Goal: Information Seeking & Learning: Learn about a topic

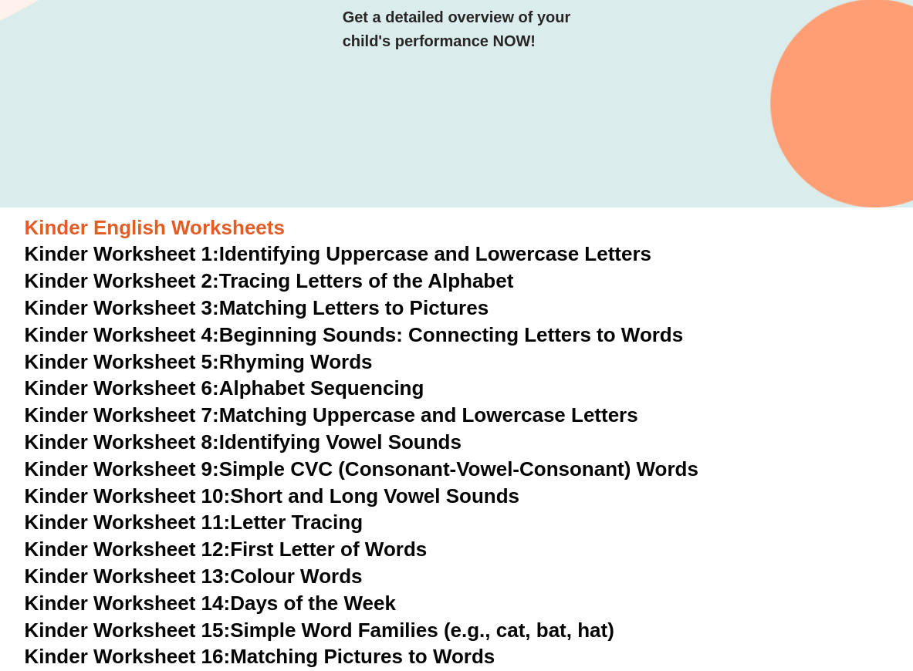
scroll to position [231, 0]
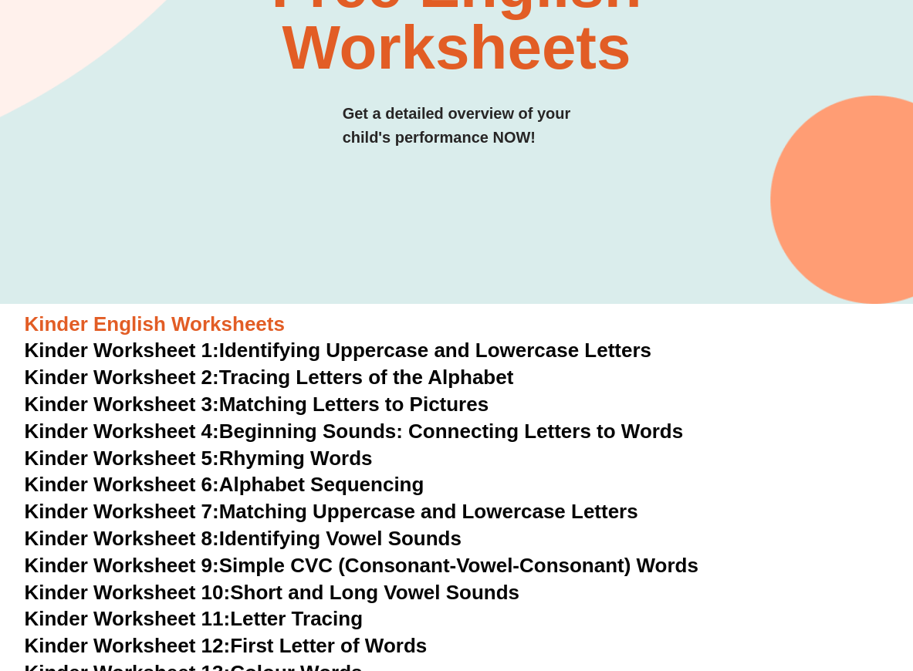
click at [275, 351] on link "Kinder Worksheet 1: Identifying Uppercase and Lowercase Letters" at bounding box center [338, 350] width 627 height 23
click at [380, 430] on link "Kinder Worksheet 4: Beginning Sounds: Connecting Letters to Words" at bounding box center [354, 431] width 659 height 23
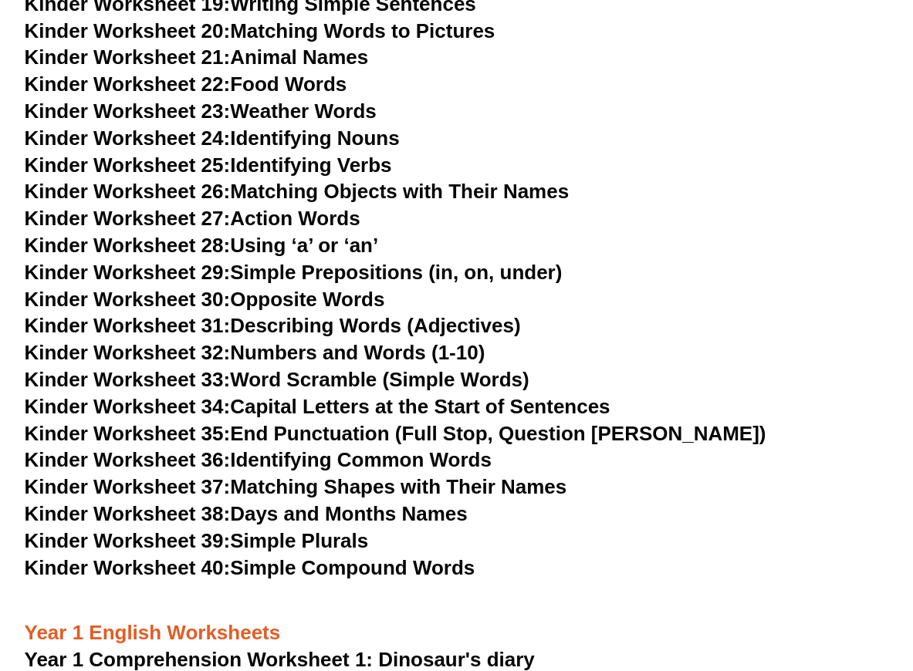
scroll to position [1080, 0]
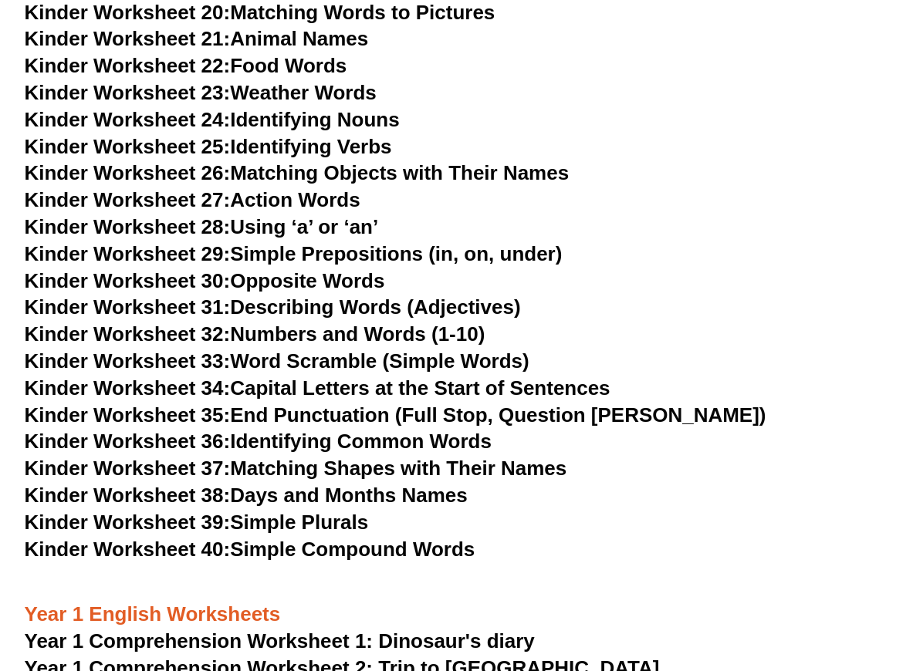
click at [384, 362] on link "Kinder Worksheet 33: Word Scramble (Simple Words)" at bounding box center [277, 361] width 505 height 23
click at [363, 420] on link "Kinder Worksheet 35: End Punctuation (Full Stop, Question [PERSON_NAME])" at bounding box center [396, 415] width 742 height 23
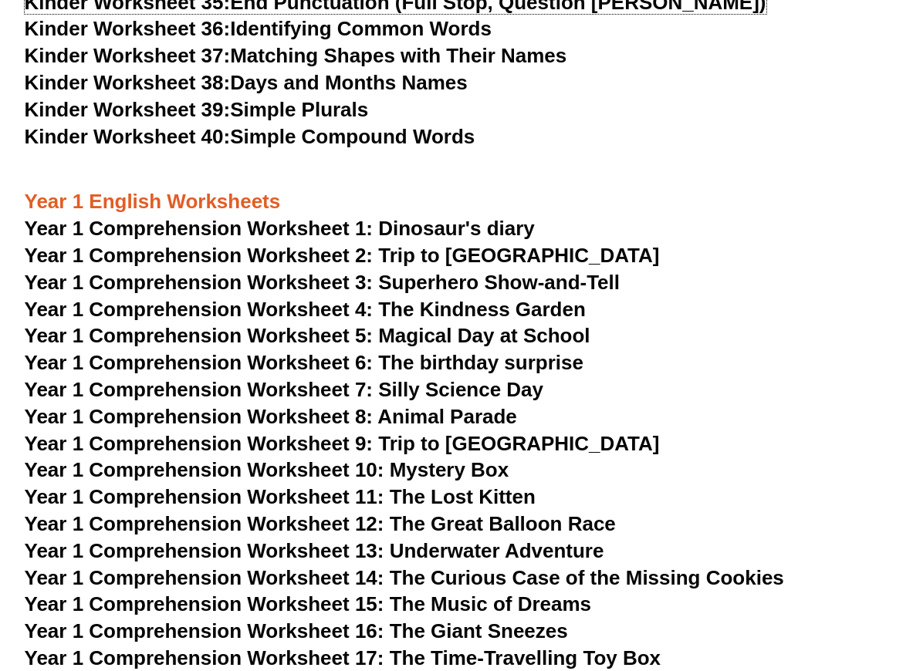
scroll to position [1543, 0]
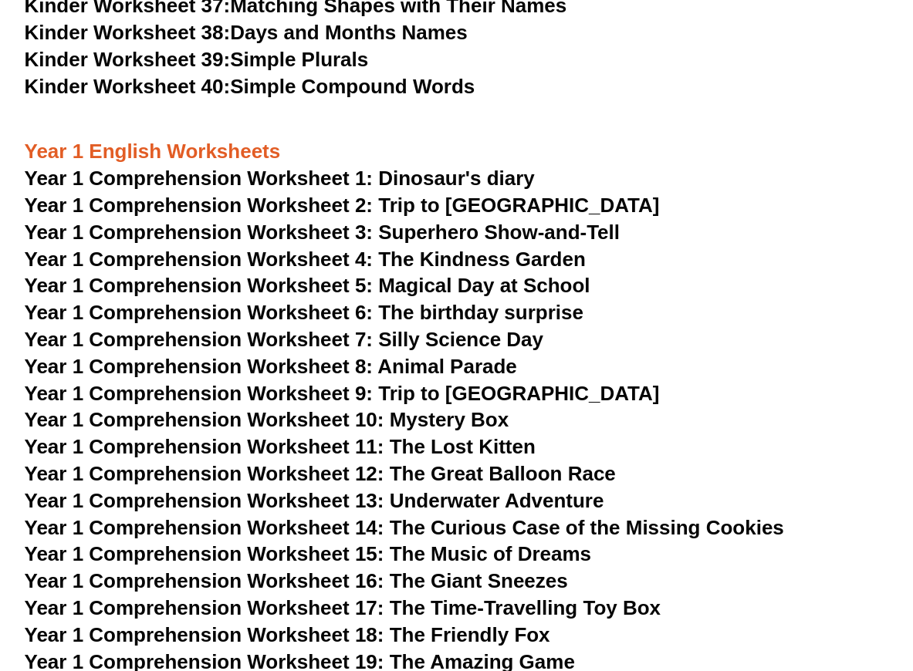
click at [417, 174] on span "Year 1 Comprehension Worksheet 1: Dinosaur's diary" at bounding box center [280, 178] width 510 height 23
click at [431, 306] on span "Year 1 Comprehension Worksheet 6: The birthday surprise" at bounding box center [304, 312] width 559 height 23
click at [441, 505] on span "Year 1 Comprehension Worksheet 13: Underwater Adventure" at bounding box center [315, 500] width 580 height 23
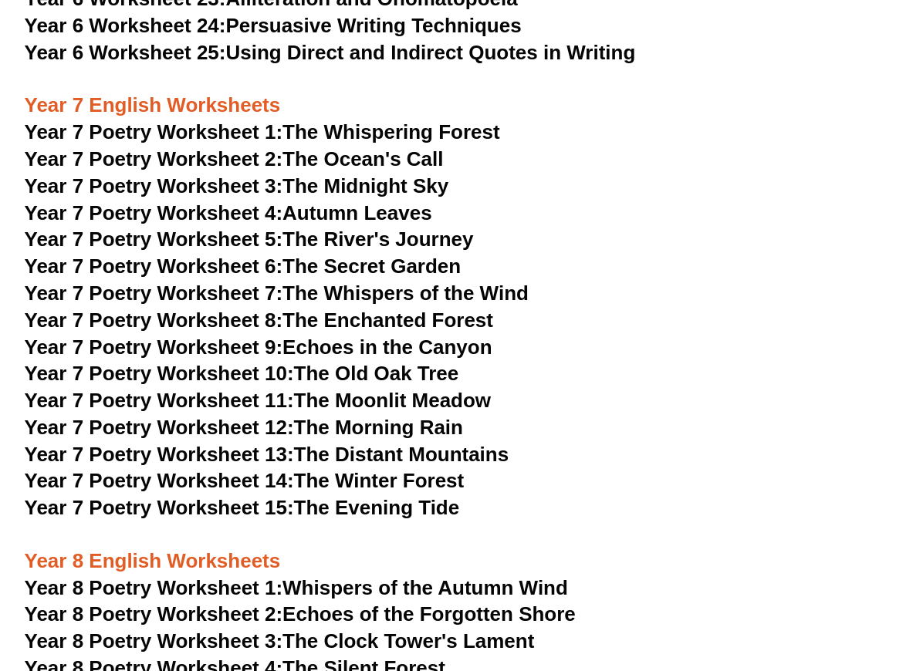
scroll to position [8720, 0]
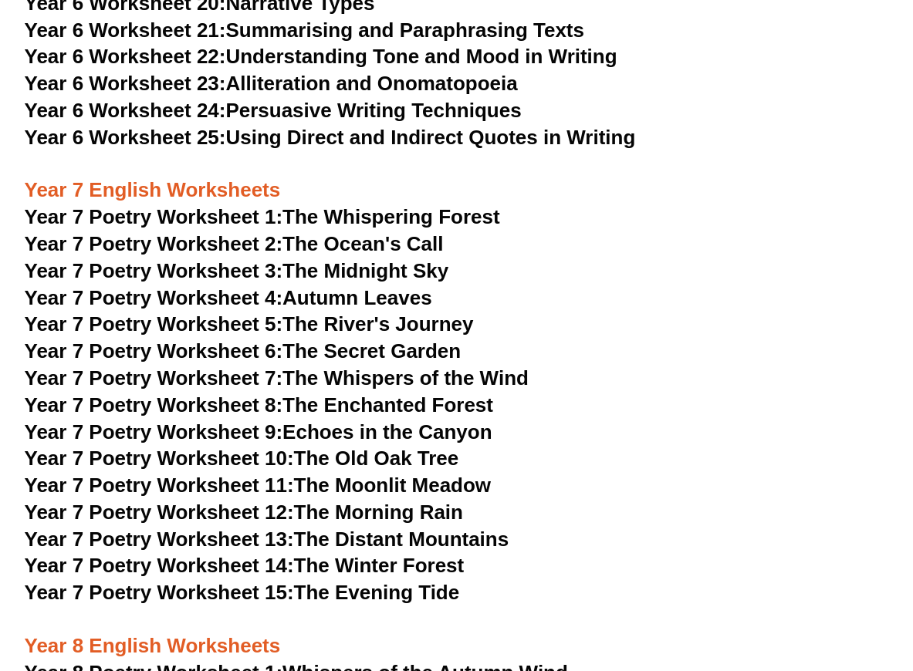
click at [361, 394] on link "Year 7 Poetry Worksheet 8: The Enchanted Forest" at bounding box center [259, 405] width 468 height 23
click at [376, 259] on link "Year 7 Poetry Worksheet 3: The Midnight Sky" at bounding box center [237, 270] width 424 height 23
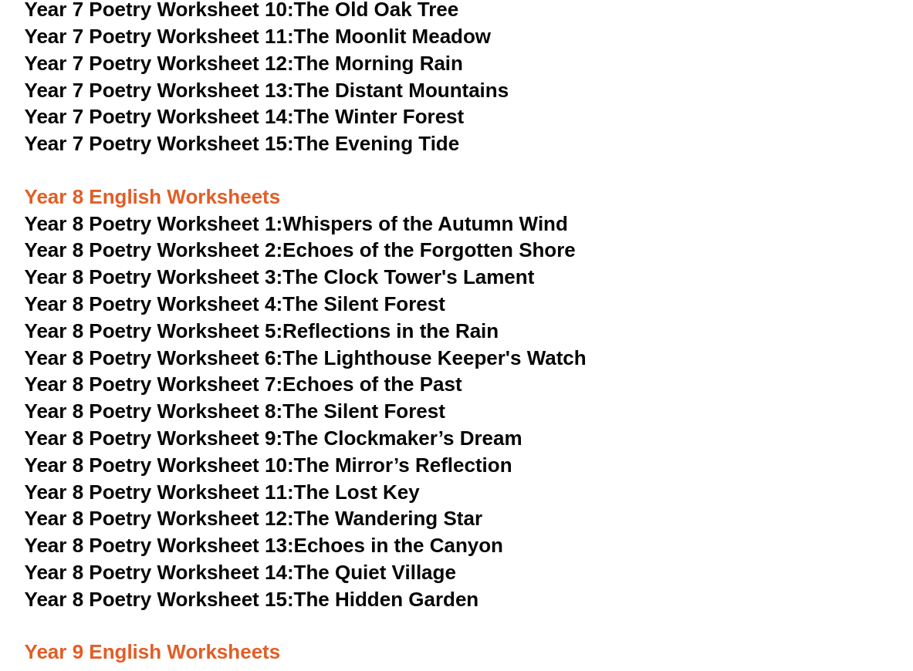
scroll to position [9182, 0]
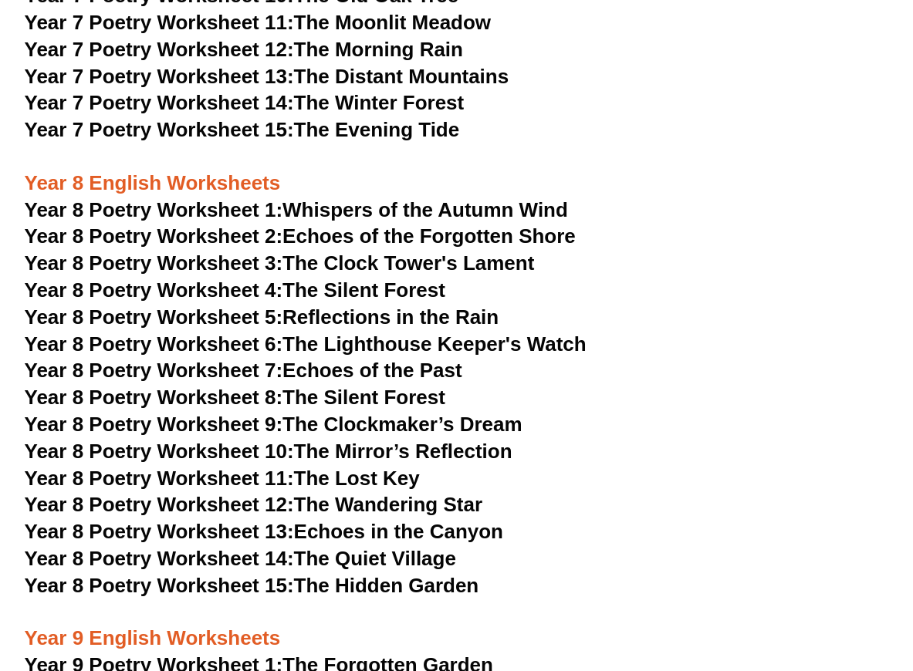
click at [397, 279] on link "Year 8 Poetry Worksheet 4: The Silent Forest" at bounding box center [235, 290] width 421 height 23
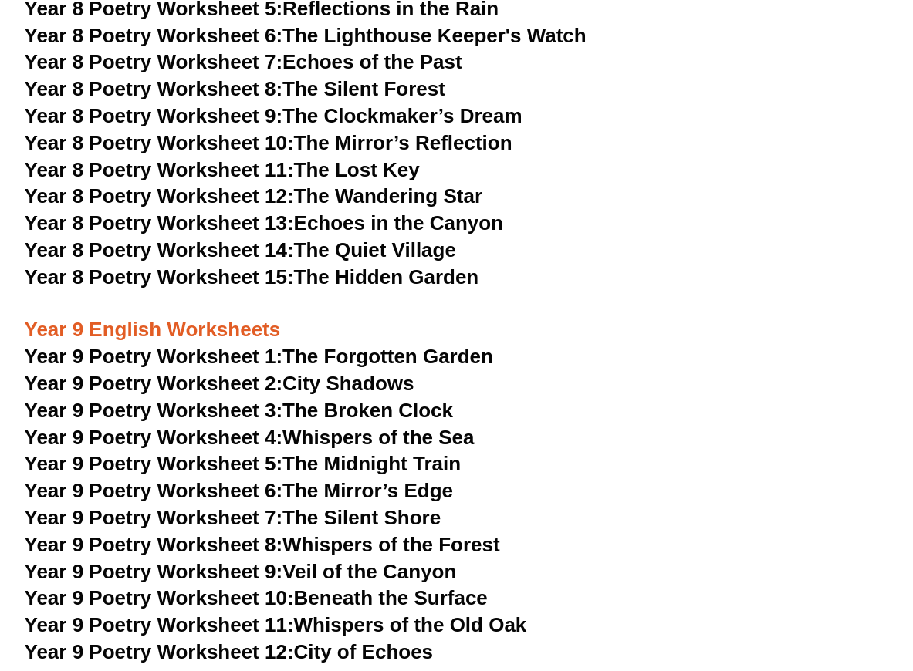
scroll to position [9645, 0]
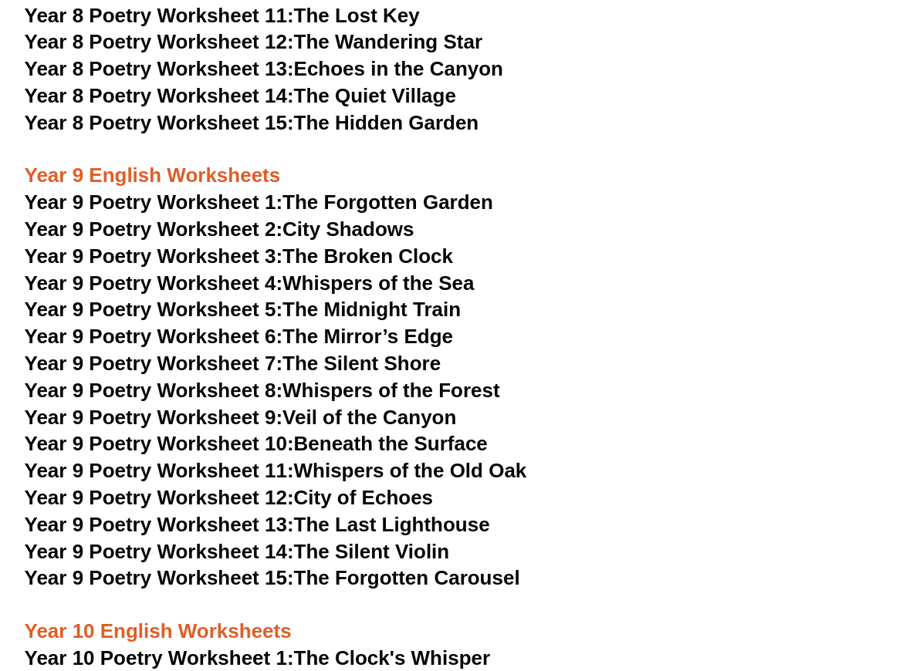
click at [403, 191] on link "Year 9 Poetry Worksheet 1: The Forgotten Garden" at bounding box center [259, 202] width 468 height 23
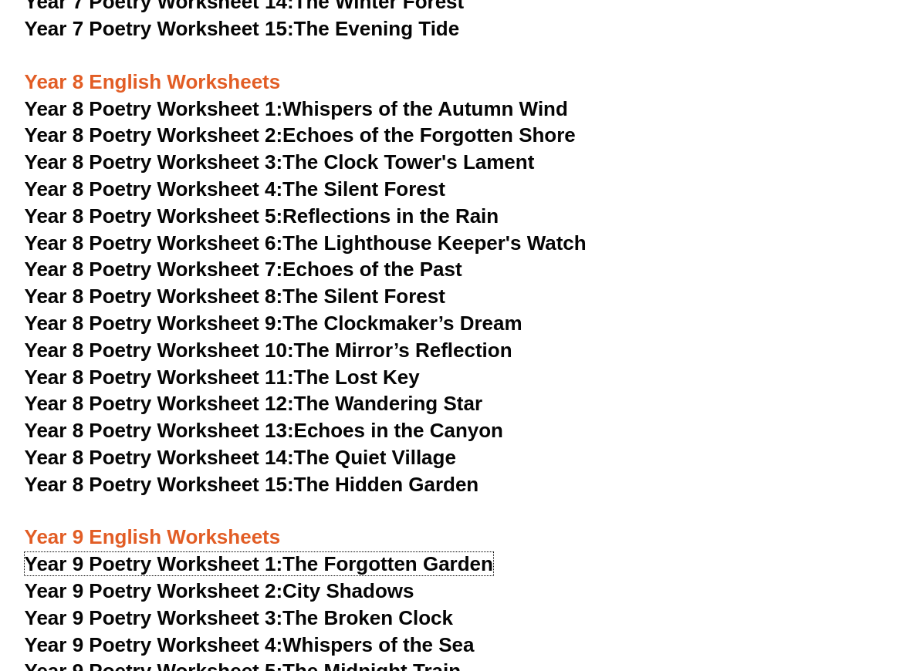
scroll to position [9260, 0]
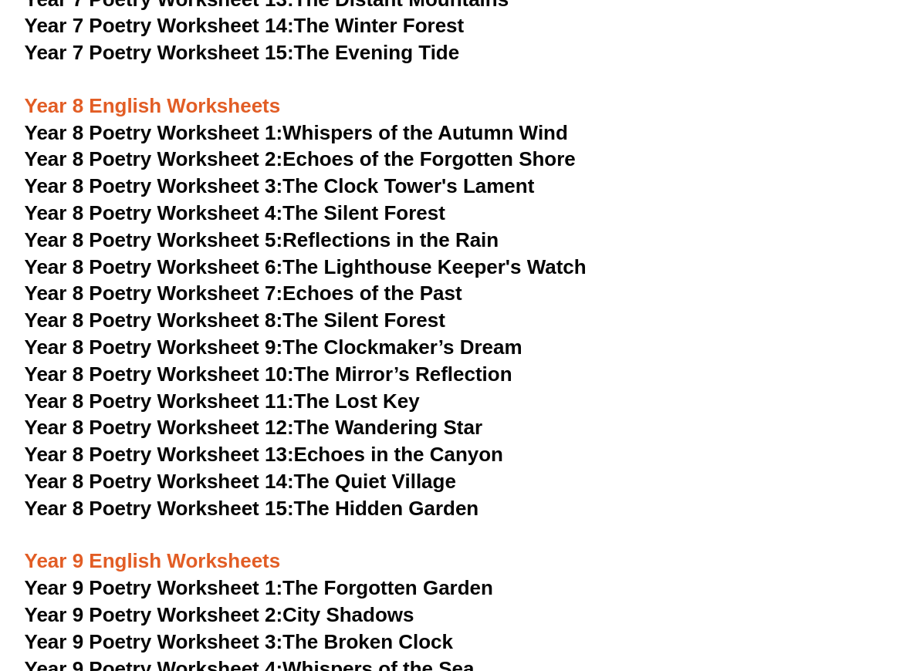
click at [367, 416] on link "Year 8 Poetry Worksheet 12: The Wandering Star" at bounding box center [254, 427] width 458 height 23
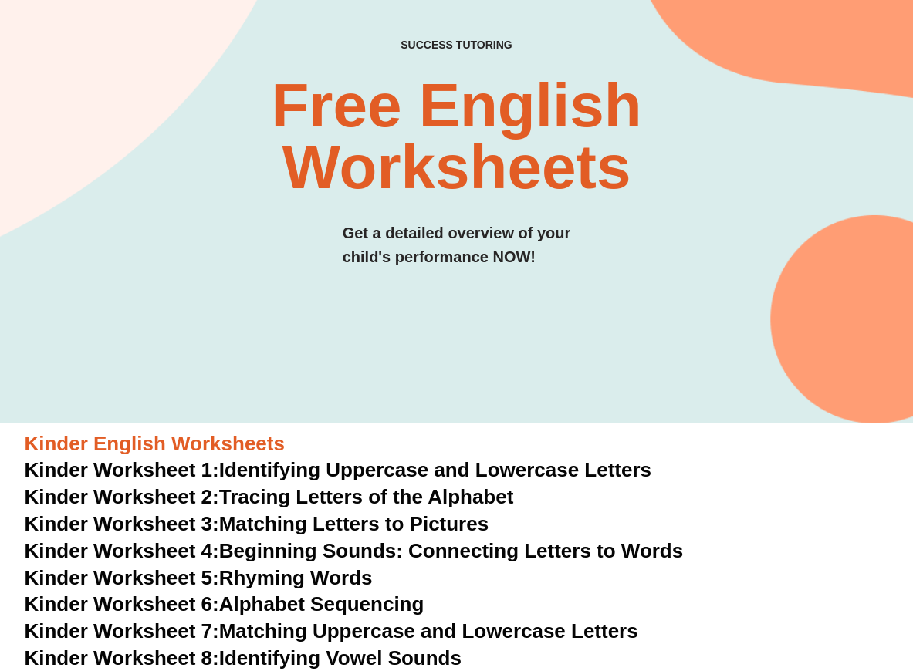
scroll to position [0, 0]
